Goal: Information Seeking & Learning: Learn about a topic

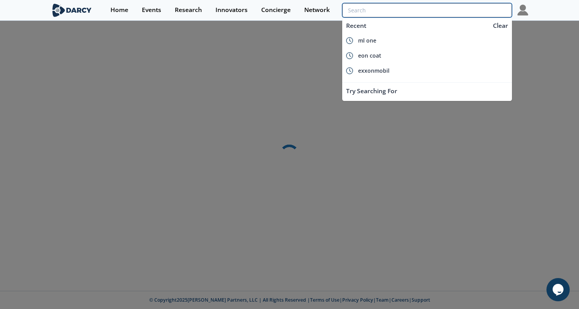
click at [497, 5] on input "search" at bounding box center [427, 10] width 170 height 14
paste input "Eramet"
type input "Eramet"
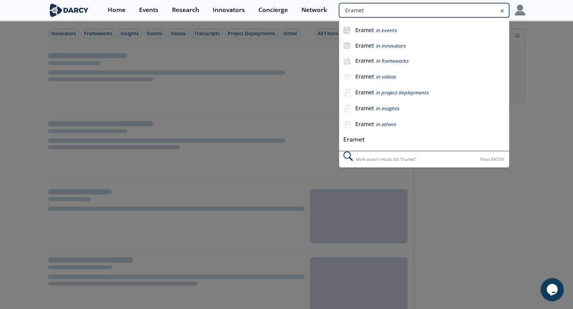
click at [497, 5] on input "Eramet" at bounding box center [424, 10] width 170 height 14
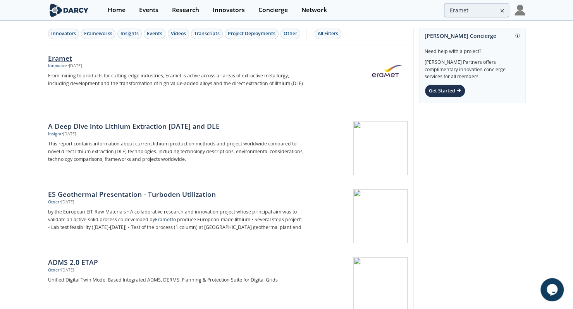
click at [179, 72] on p "From mining to products for cutting-edge industries, Eramet is active across al…" at bounding box center [176, 79] width 256 height 15
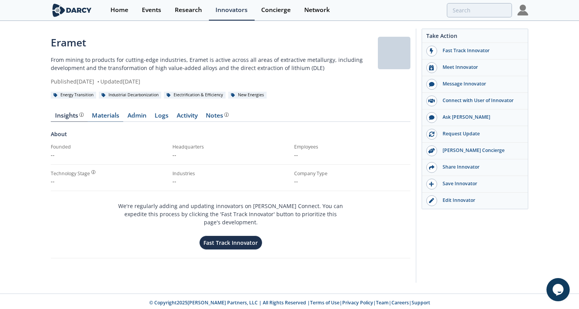
click at [108, 116] on link "Materials" at bounding box center [106, 117] width 36 height 9
